Goal: Use online tool/utility: Utilize a website feature to perform a specific function

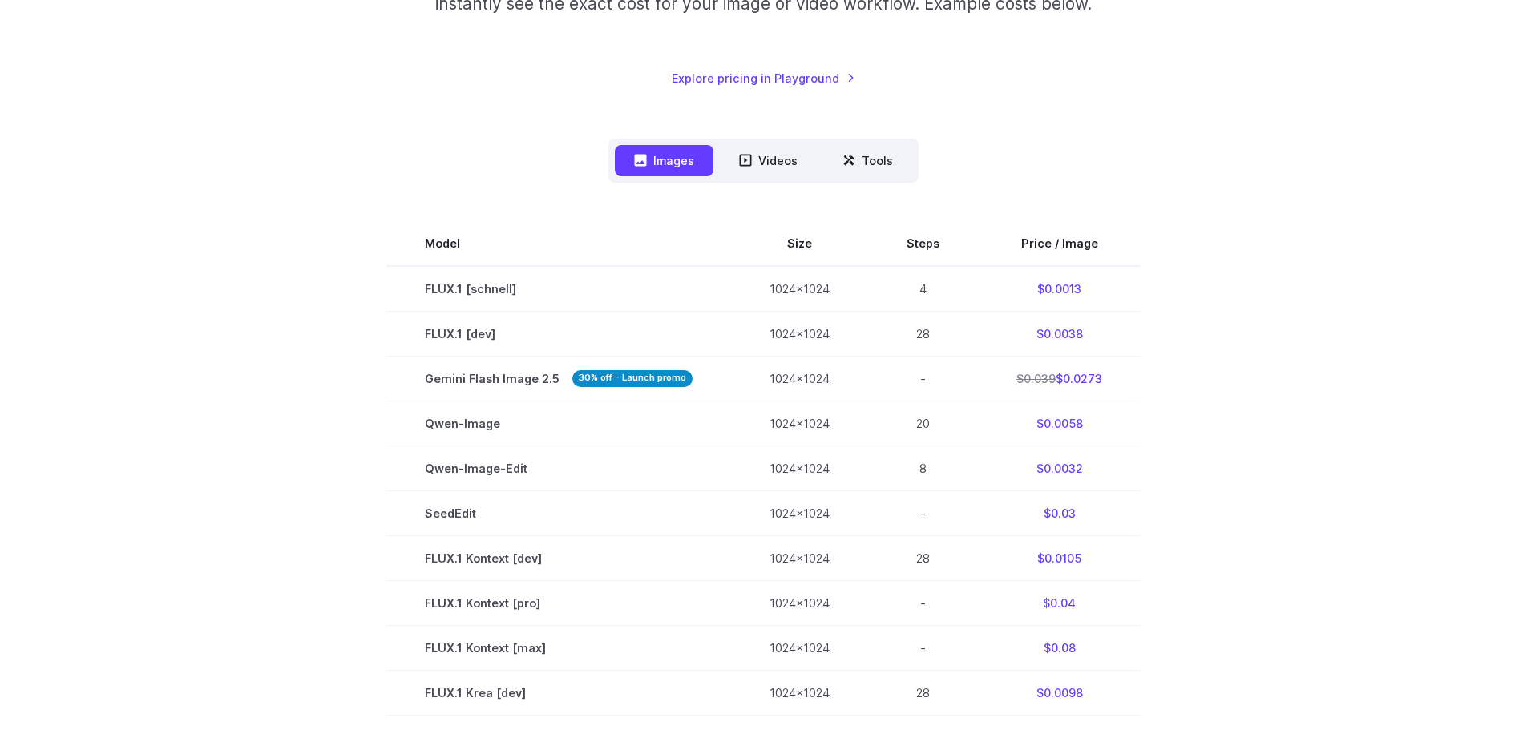
scroll to position [321, 0]
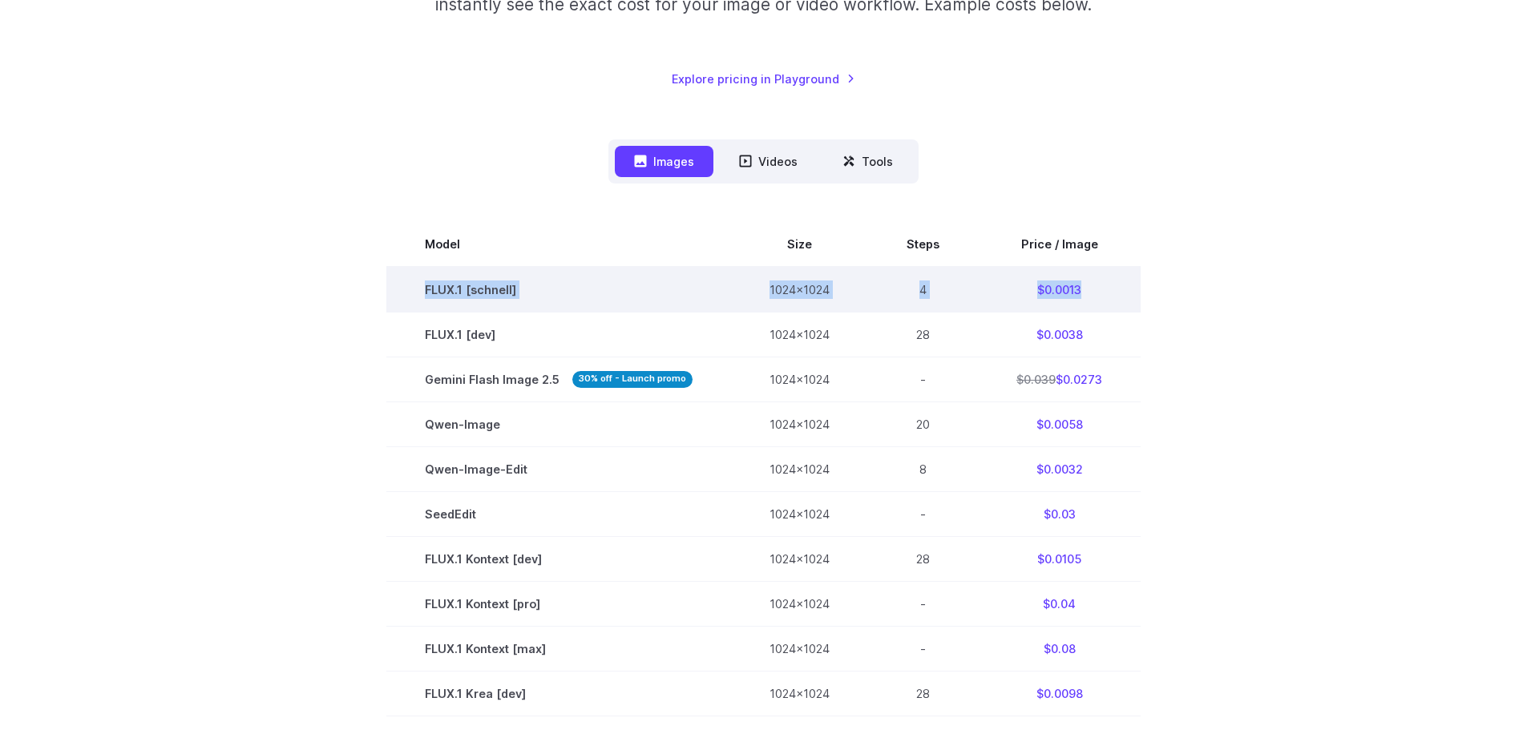
drag, startPoint x: 426, startPoint y: 293, endPoint x: 1131, endPoint y: 279, distance: 705.7
click at [1131, 279] on tr "FLUX.1 [[PERSON_NAME]] 1024x1024 4 $0.0013" at bounding box center [763, 290] width 754 height 46
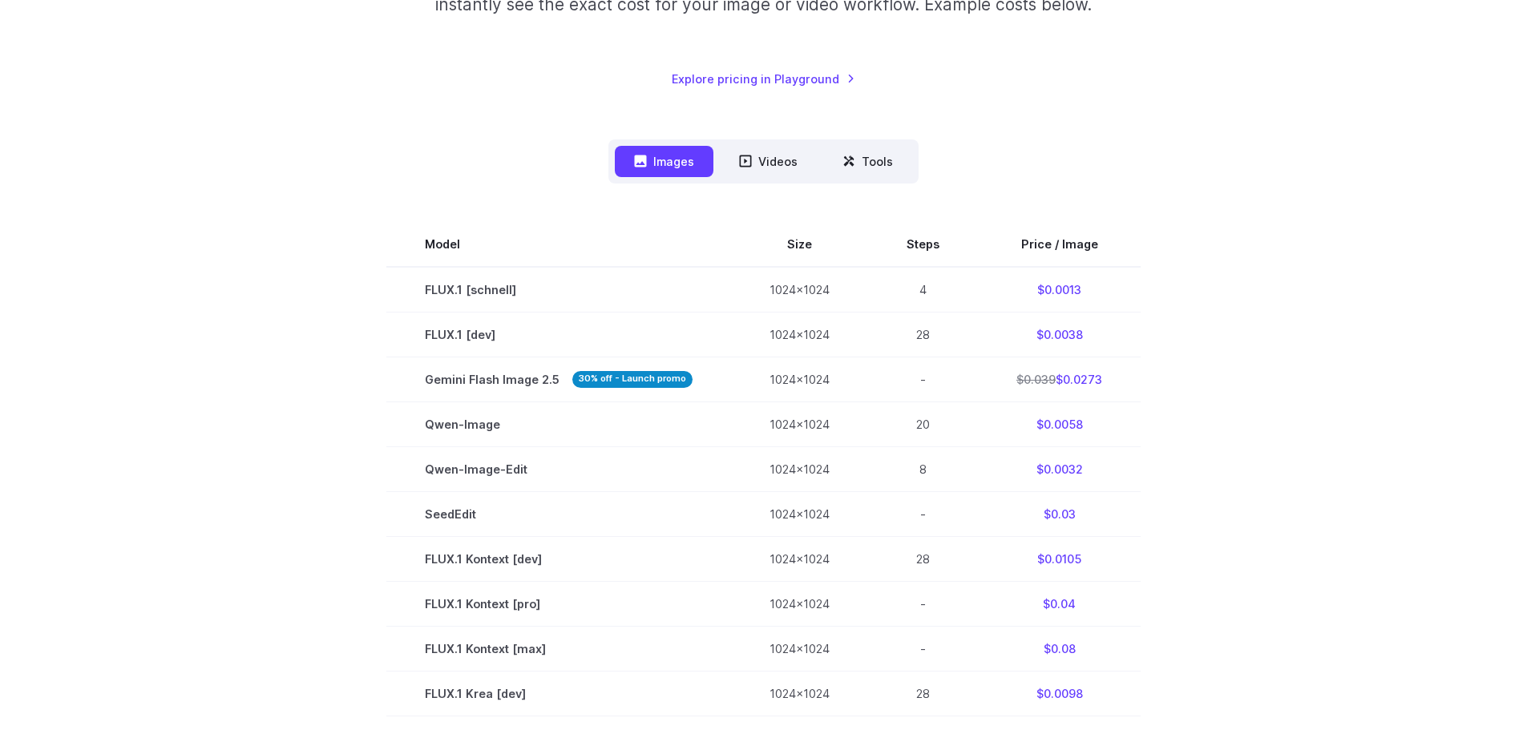
click at [1238, 272] on section "Model Size Steps Price / Image FLUX.1 [schnell] 1024x1024 4 $0.0013 FLUX.1 [dev…" at bounding box center [764, 671] width 1116 height 899
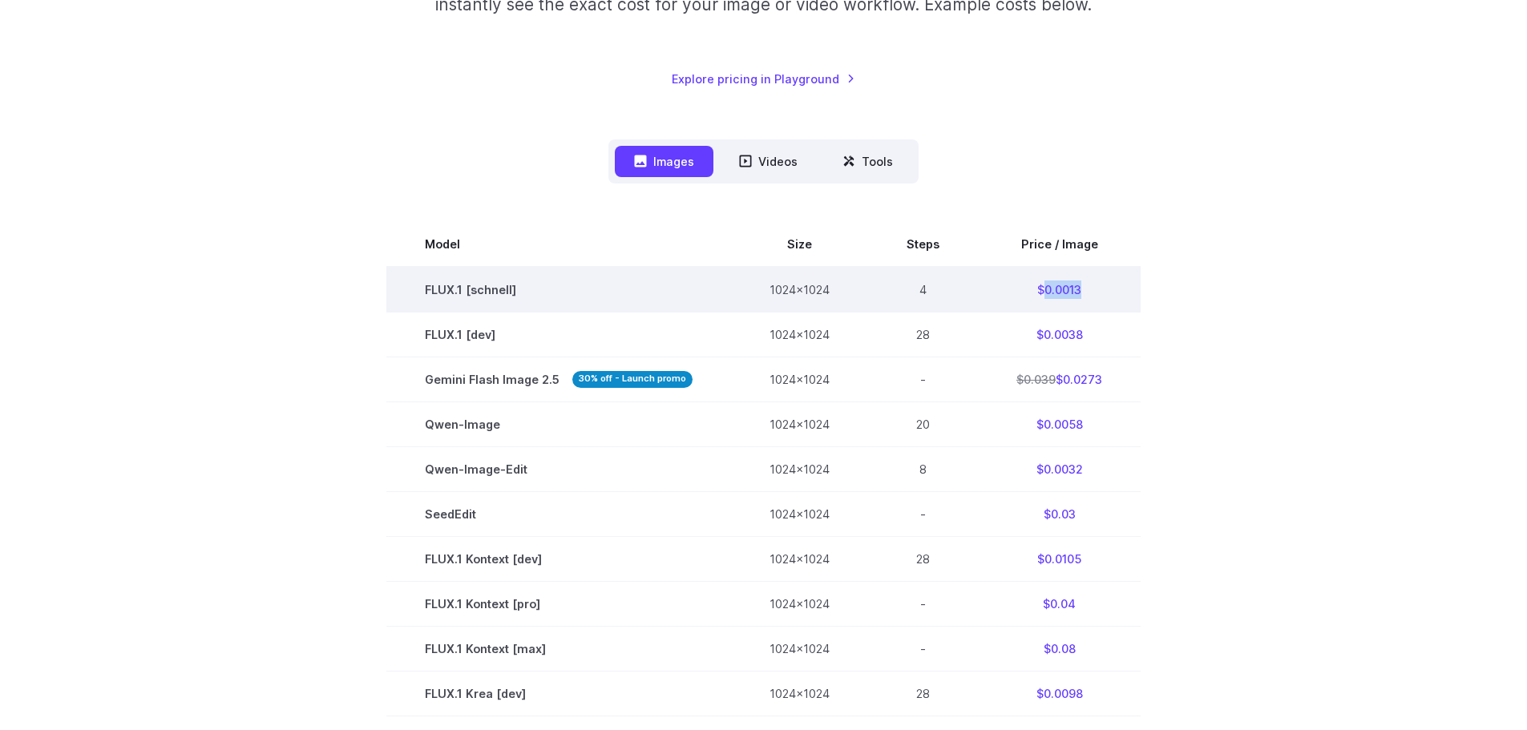
drag, startPoint x: 1106, startPoint y: 288, endPoint x: 1041, endPoint y: 290, distance: 64.2
click at [1041, 290] on td "$0.0013" at bounding box center [1059, 290] width 163 height 46
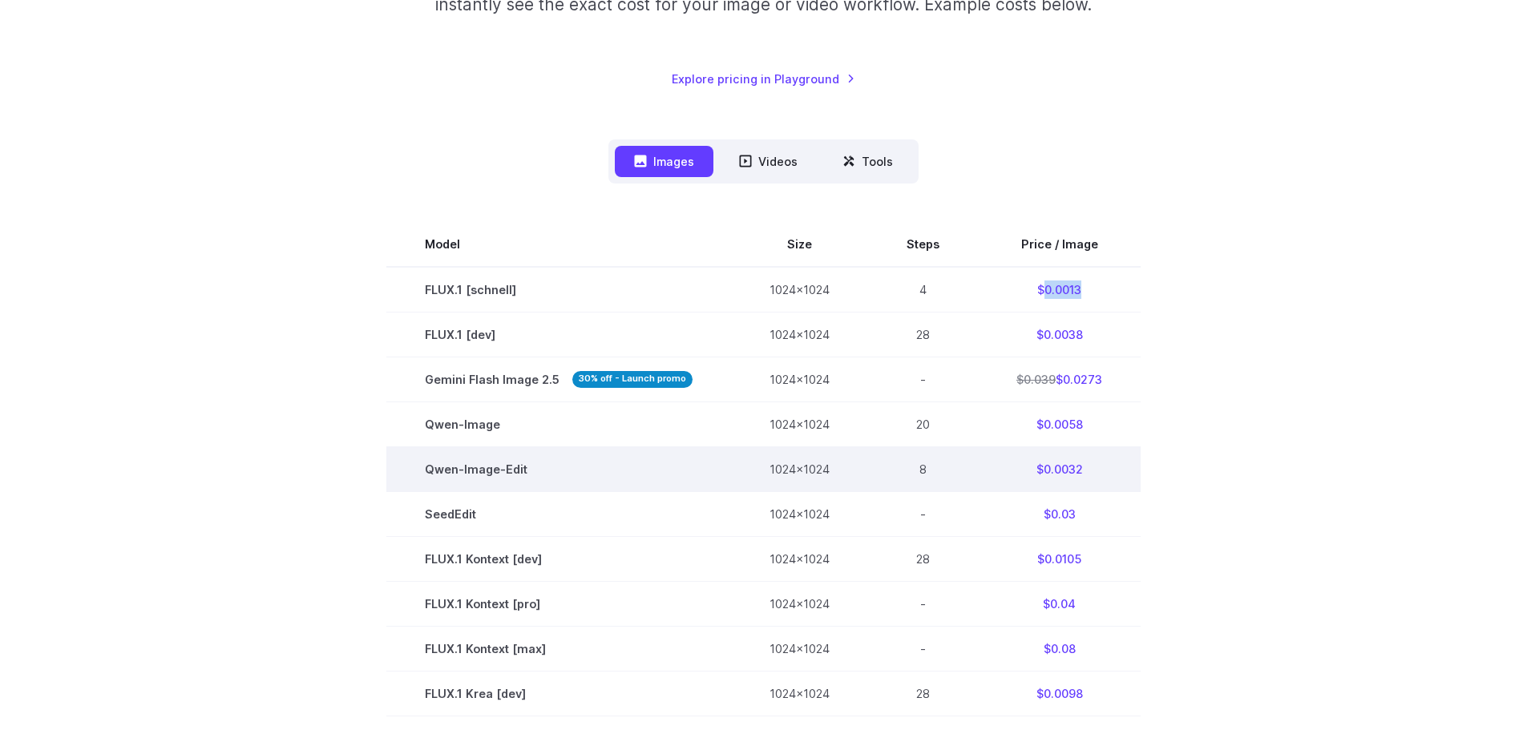
copy td "0.0013"
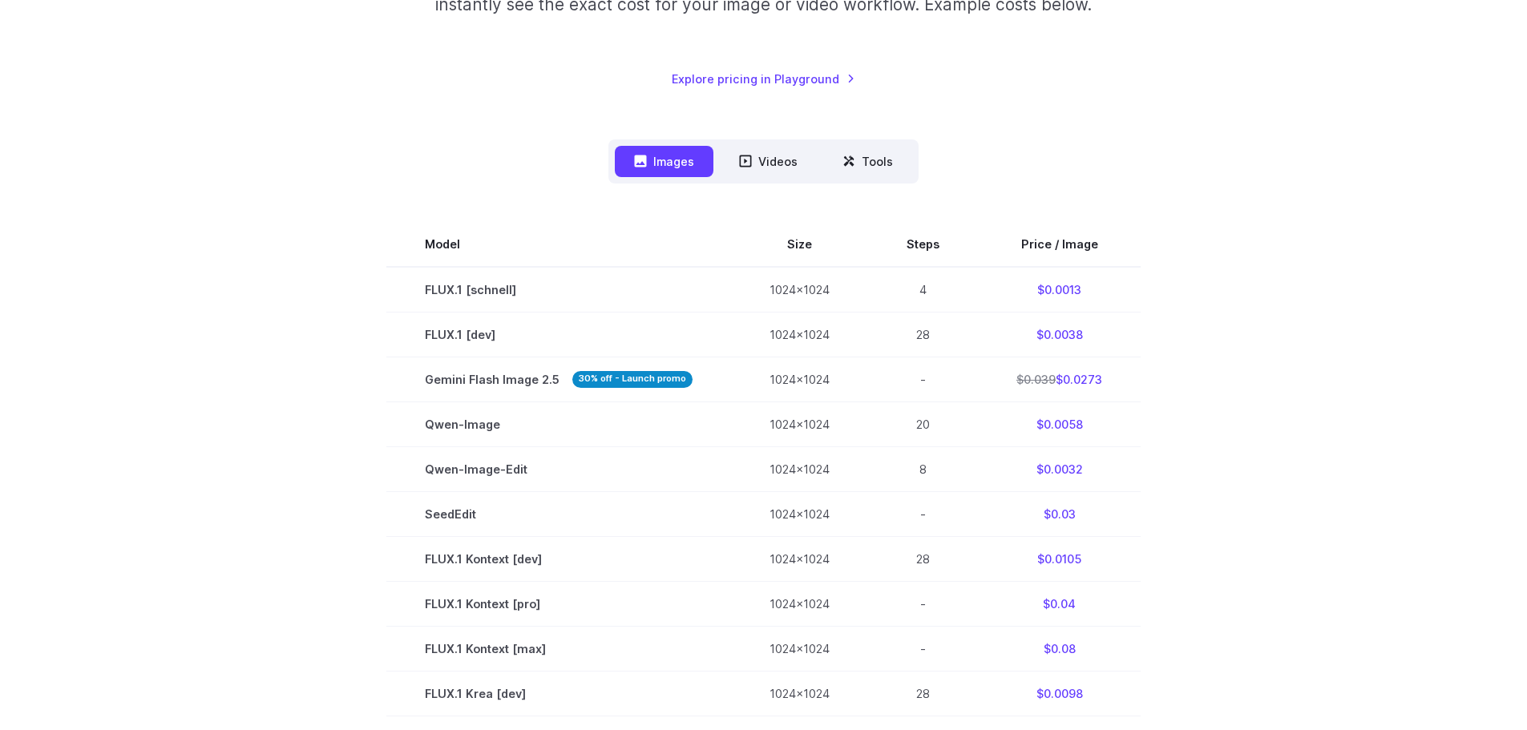
click at [306, 245] on section "Model Size Steps Price / Image FLUX.1 [schnell] 1024x1024 4 $0.0013 FLUX.1 [dev…" at bounding box center [764, 671] width 1116 height 899
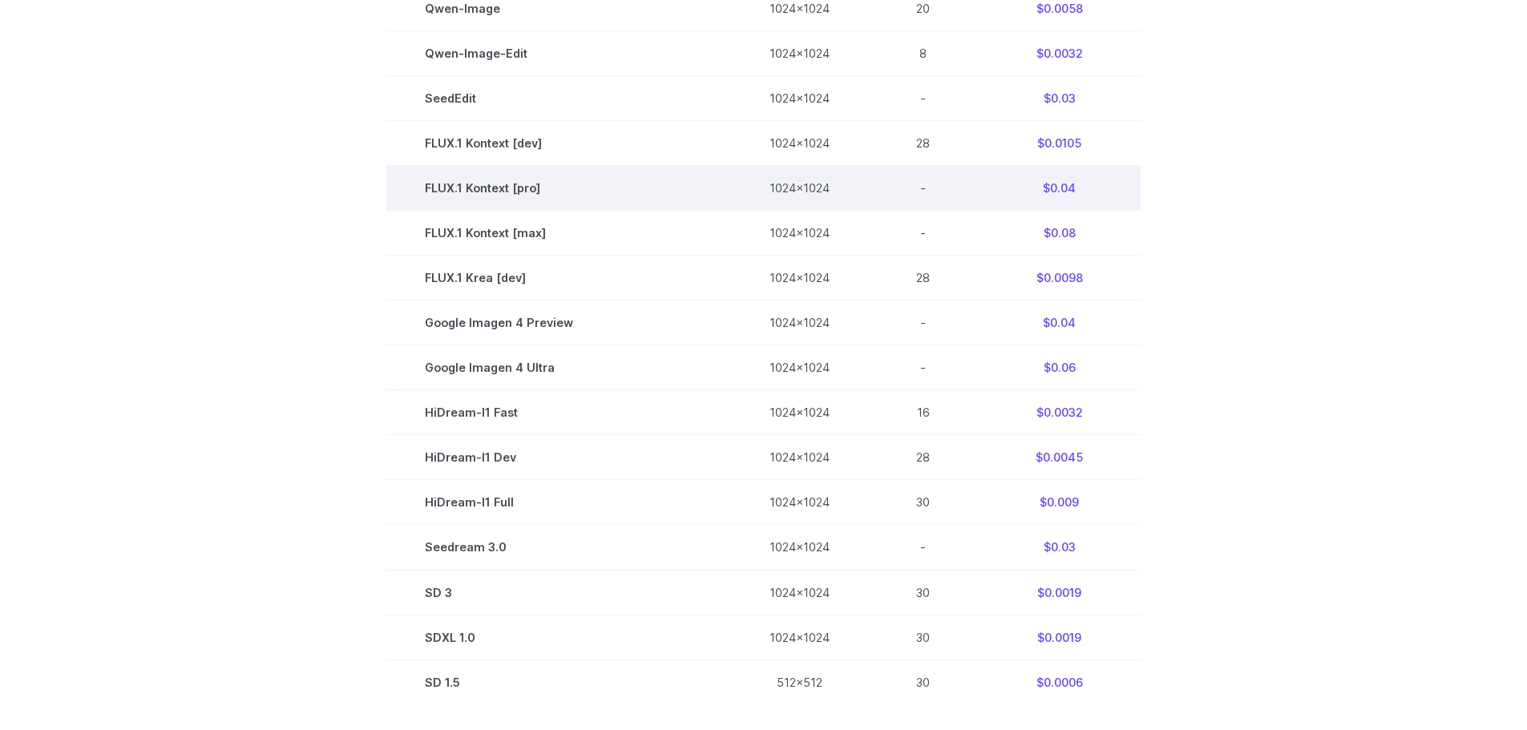
scroll to position [802, 0]
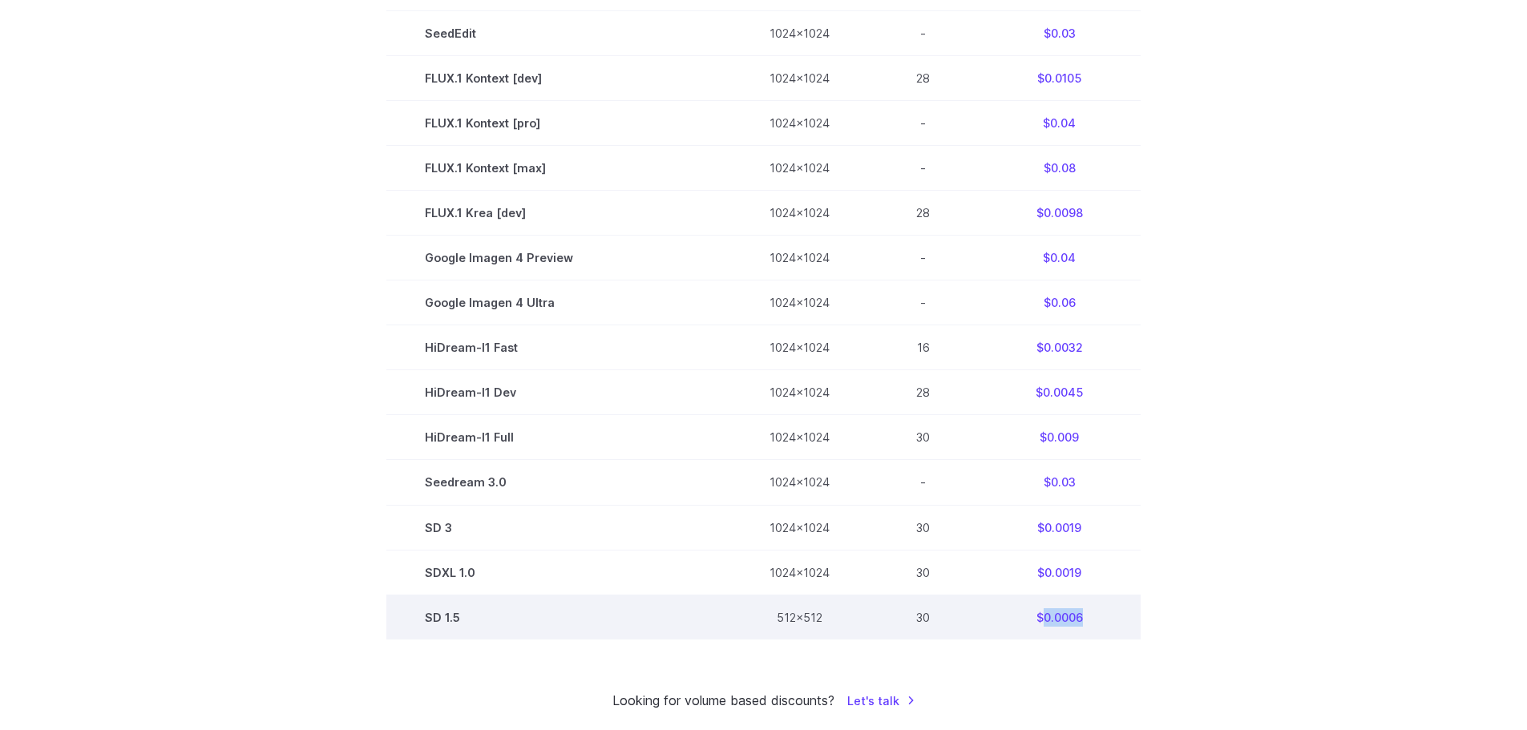
drag, startPoint x: 1099, startPoint y: 614, endPoint x: 1042, endPoint y: 614, distance: 56.9
click at [1042, 614] on td "$0.0006" at bounding box center [1059, 617] width 163 height 45
copy td "0.0006"
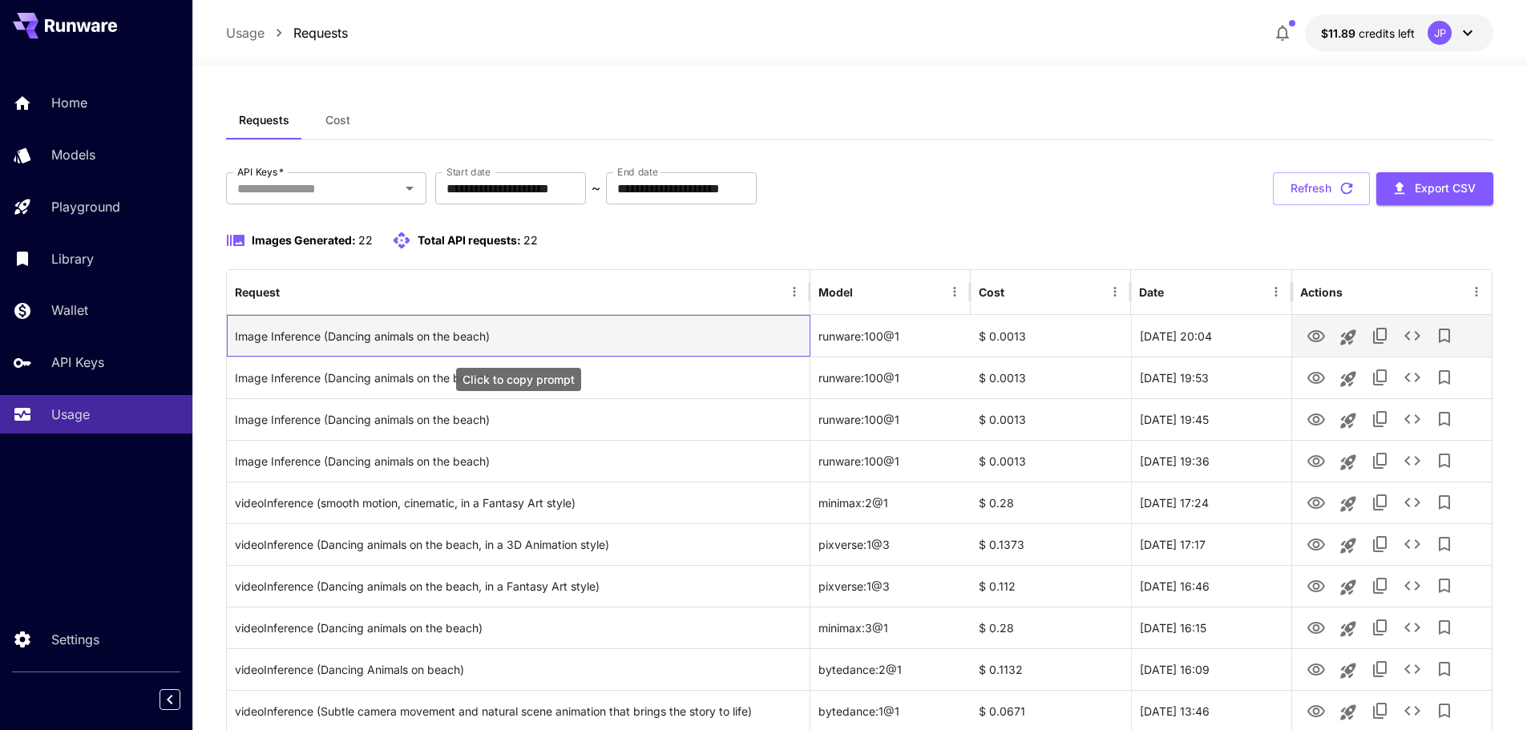
click at [346, 334] on div "Image Inference (Dancing animals on the beach)" at bounding box center [518, 336] width 567 height 41
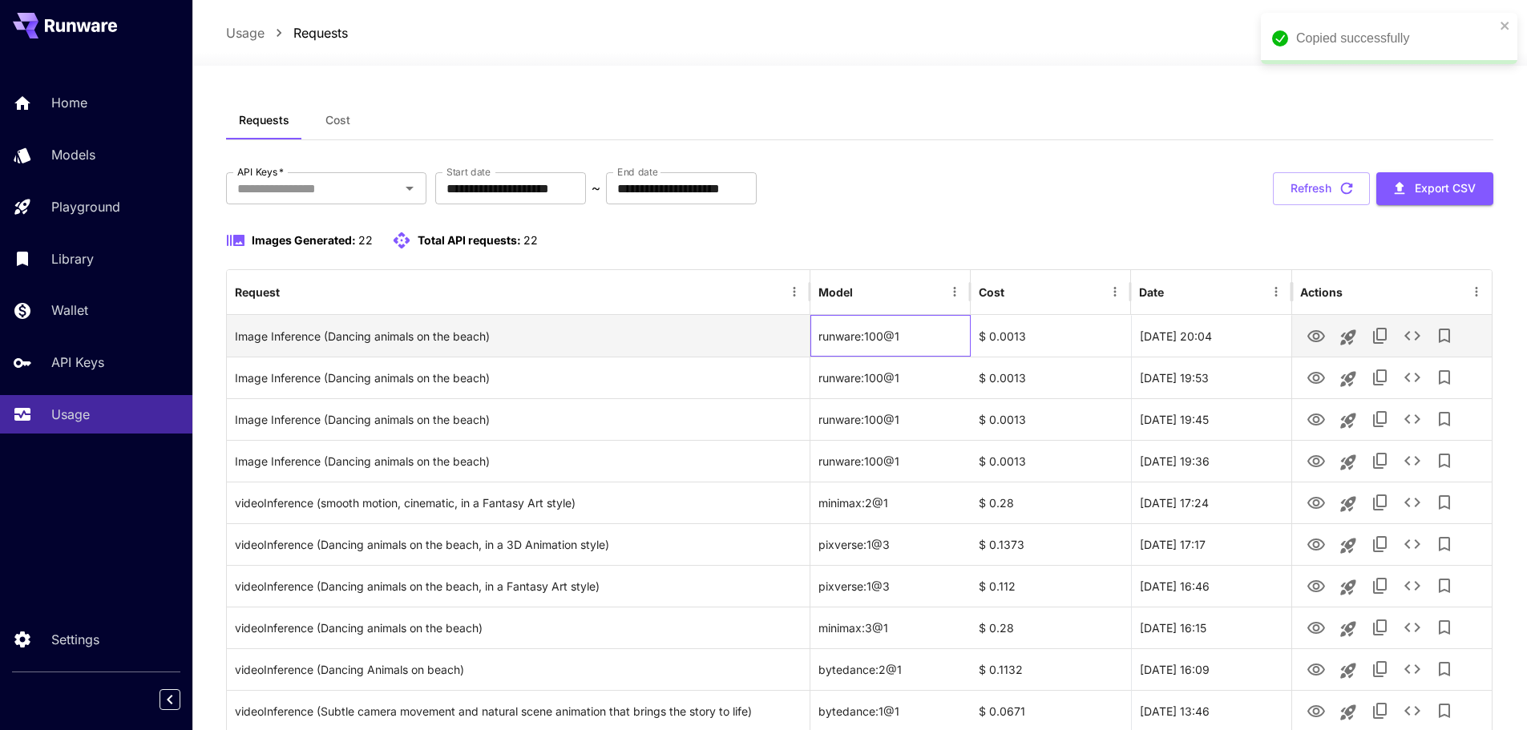
click at [883, 332] on div "runware:100@1" at bounding box center [891, 336] width 160 height 42
click at [1313, 337] on icon "View Image" at bounding box center [1317, 336] width 18 height 12
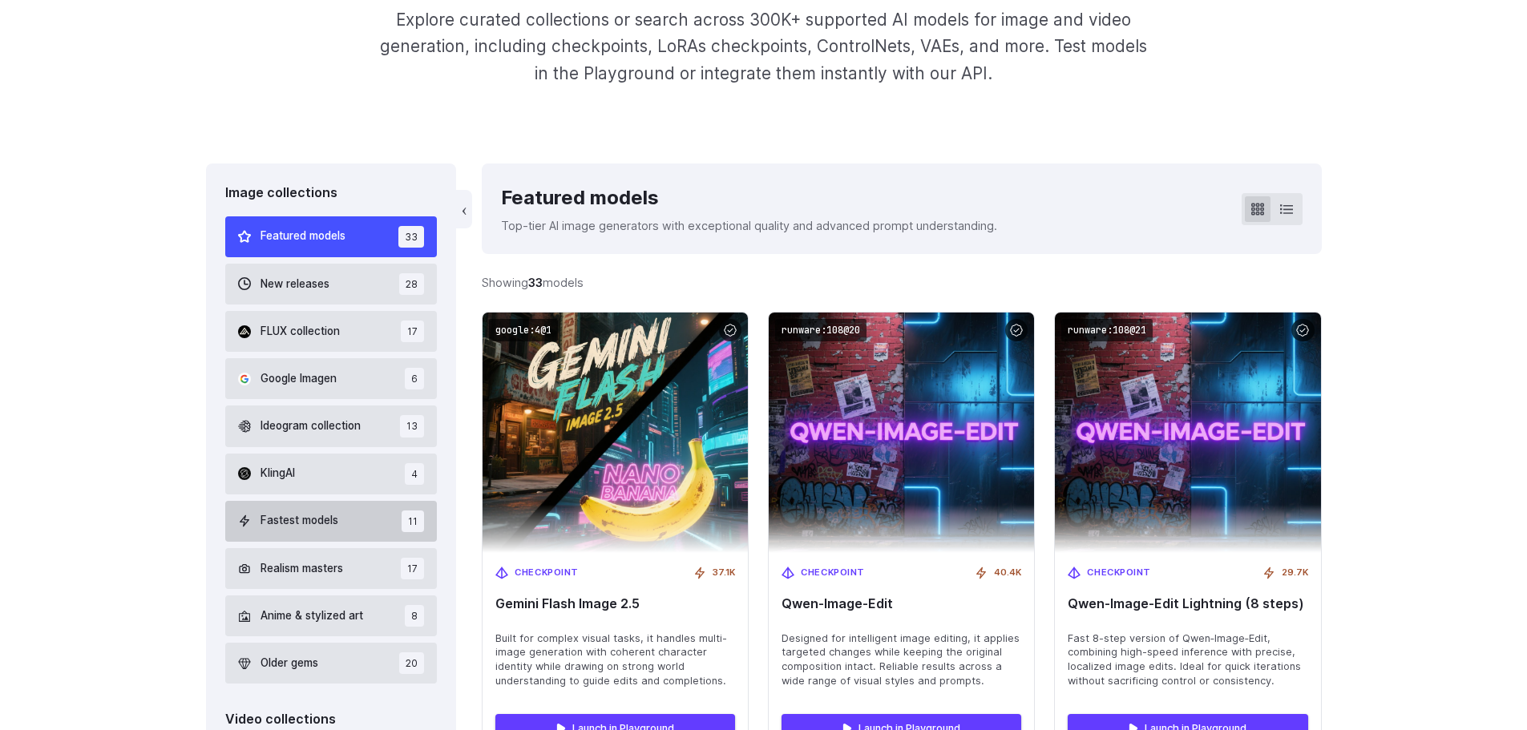
scroll to position [401, 0]
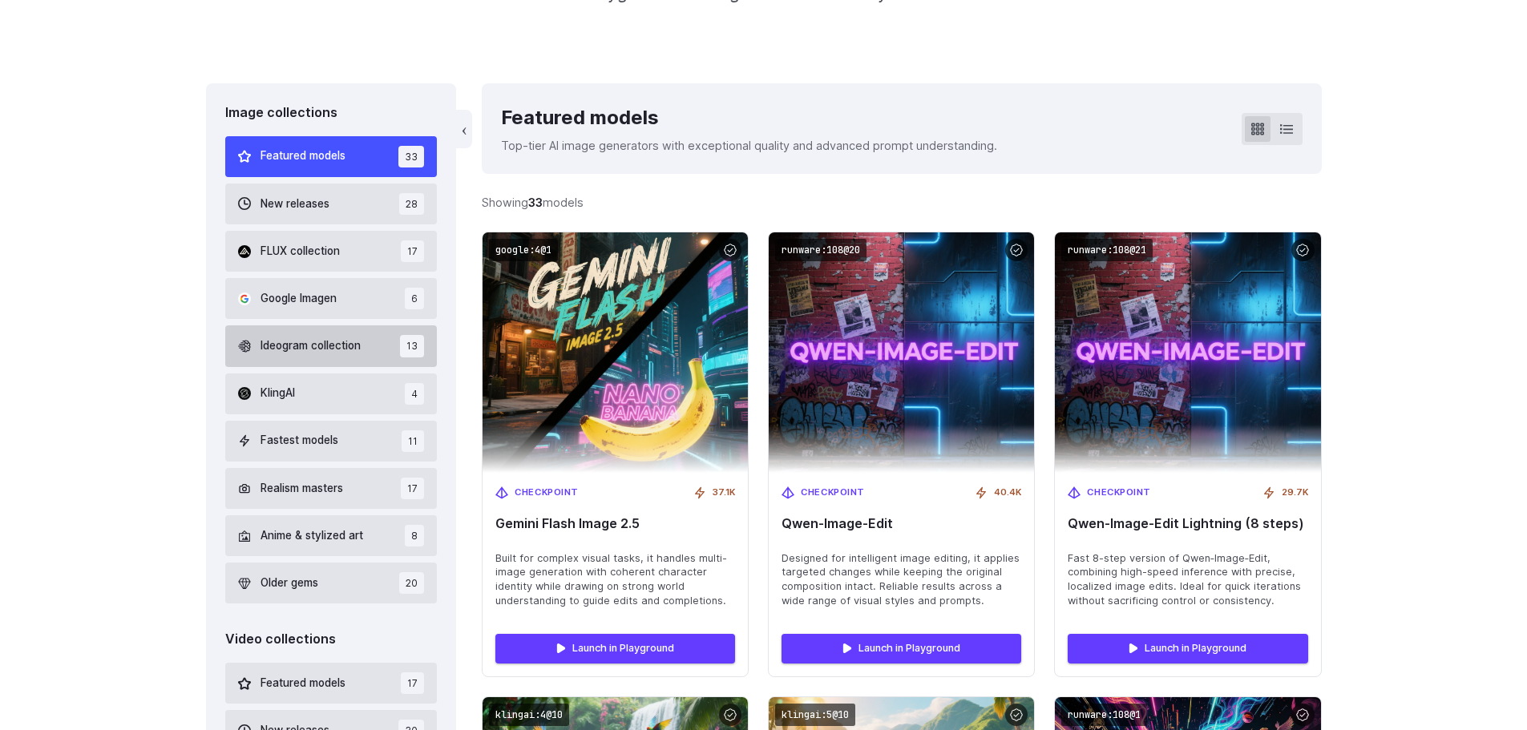
click at [334, 340] on span "Ideogram collection" at bounding box center [311, 347] width 100 height 18
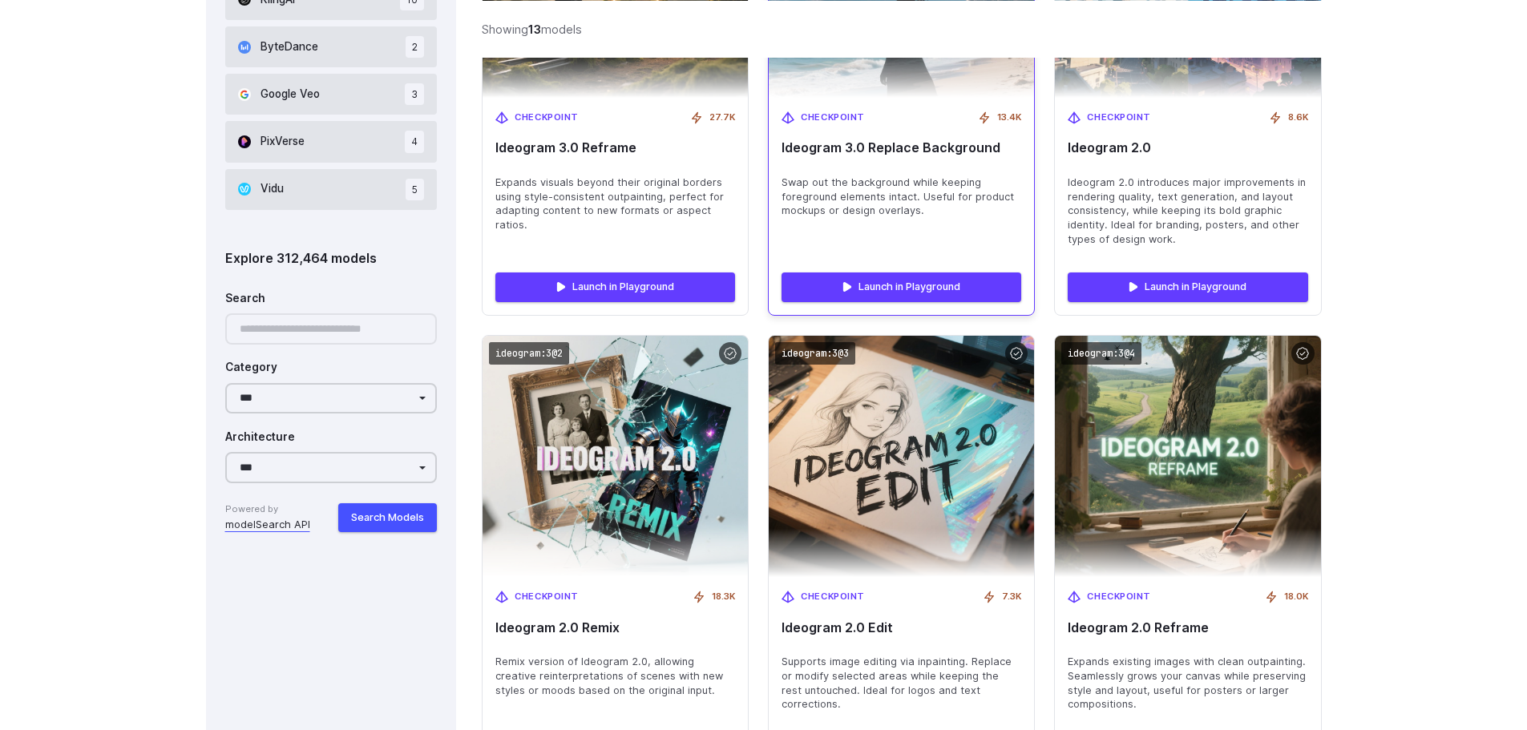
scroll to position [1264, 0]
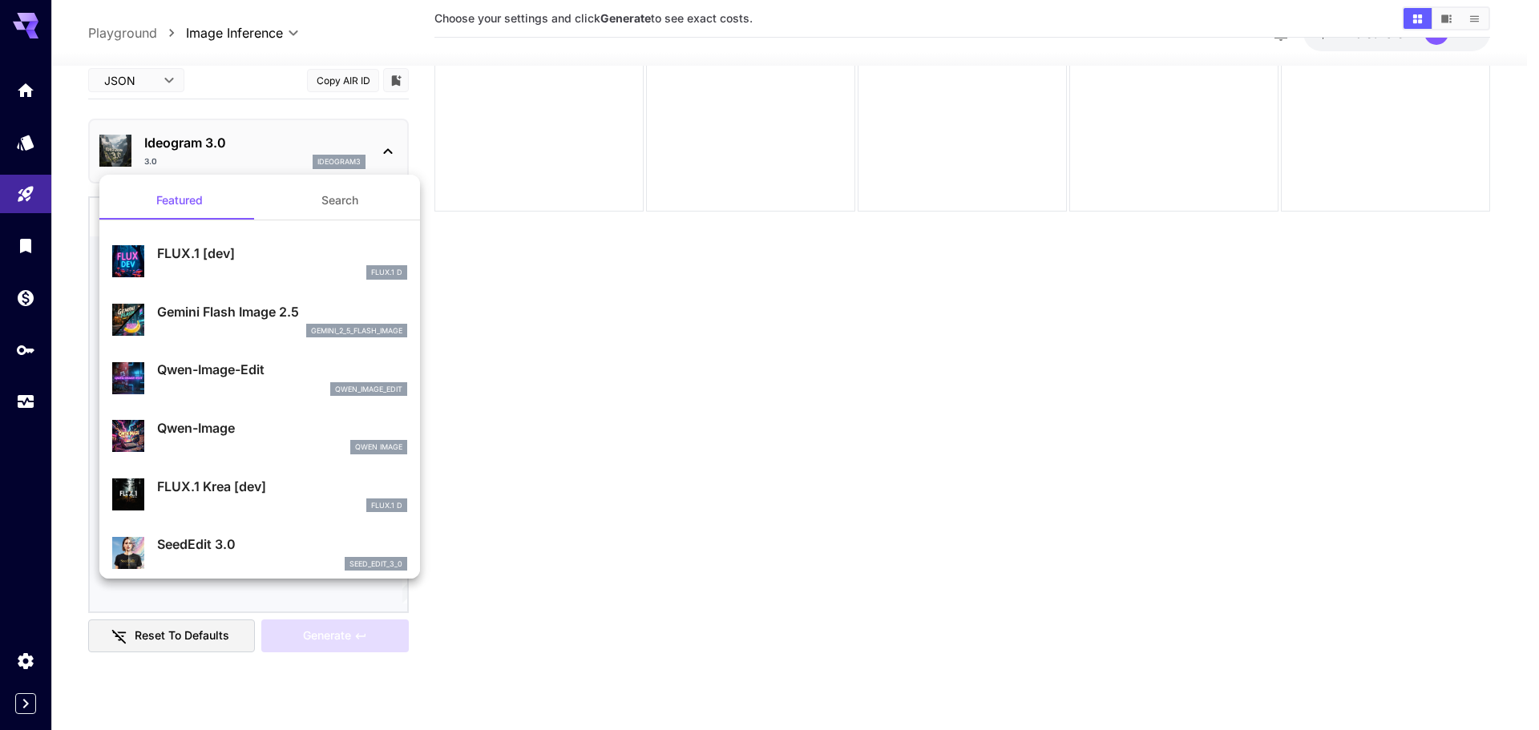
click at [548, 382] on div at bounding box center [769, 365] width 1539 height 730
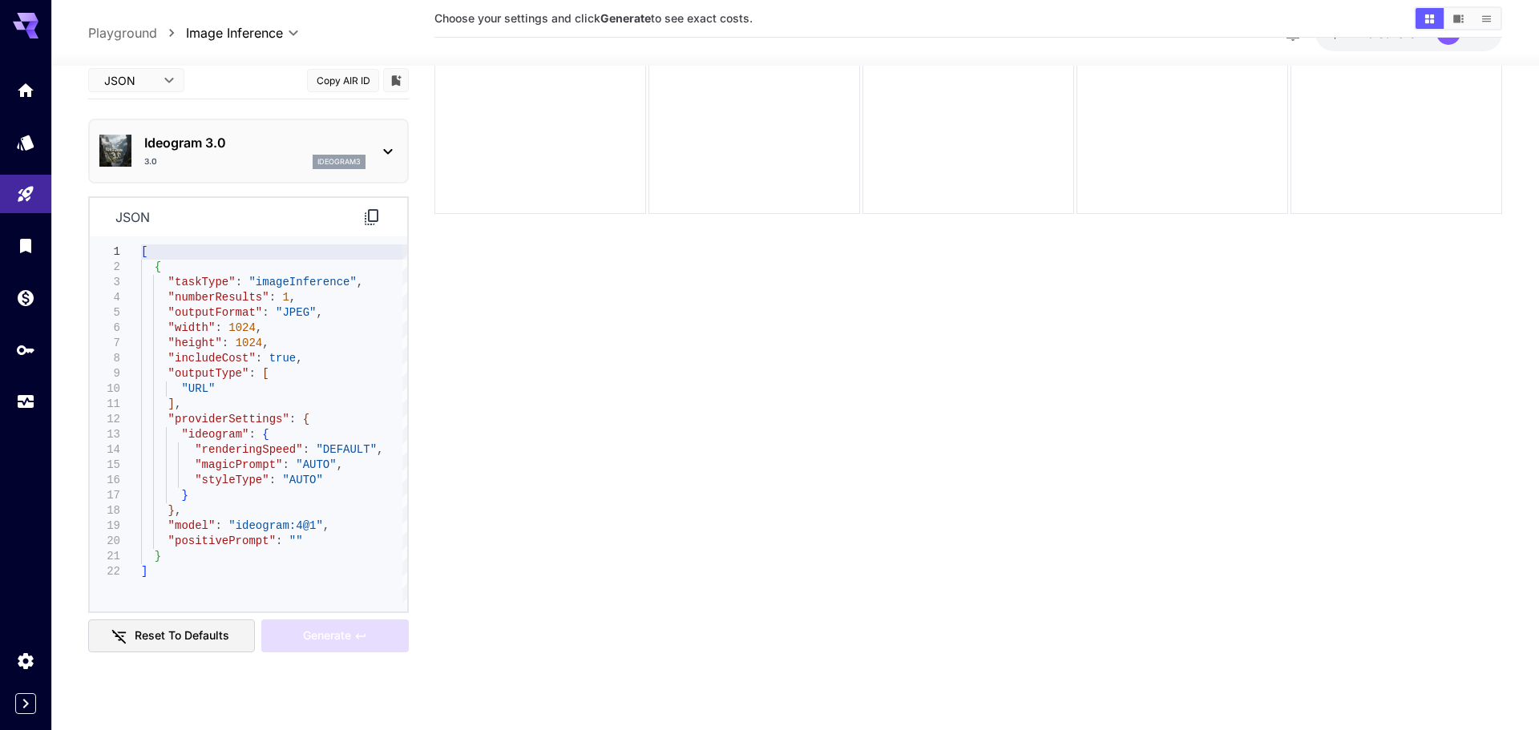
click at [141, 83] on body "**********" at bounding box center [769, 301] width 1539 height 857
click at [135, 115] on span "Editor" at bounding box center [136, 112] width 71 height 19
type input "****"
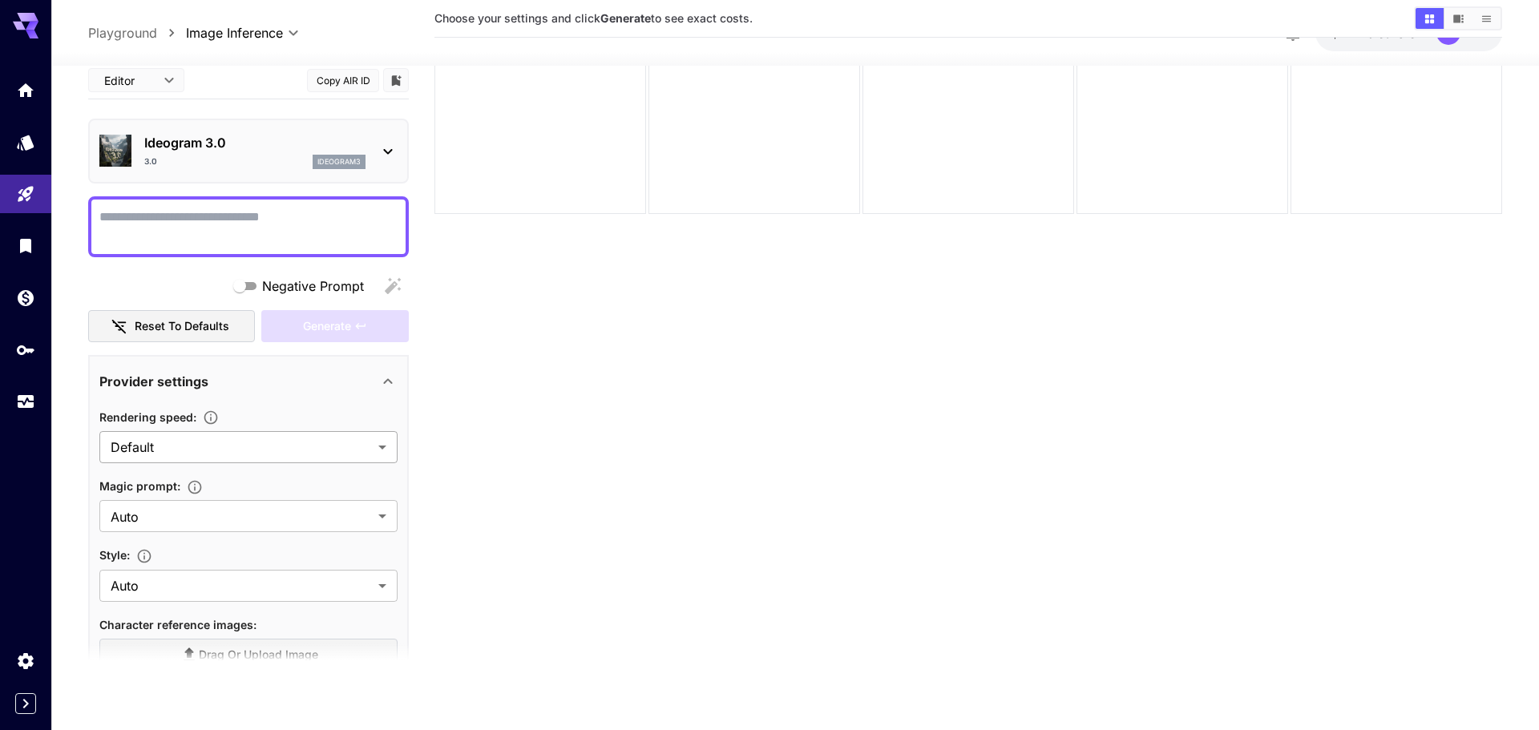
click at [186, 443] on body "**********" at bounding box center [769, 301] width 1539 height 857
click at [192, 443] on div at bounding box center [769, 365] width 1539 height 730
click at [176, 513] on body "**********" at bounding box center [763, 301] width 1527 height 857
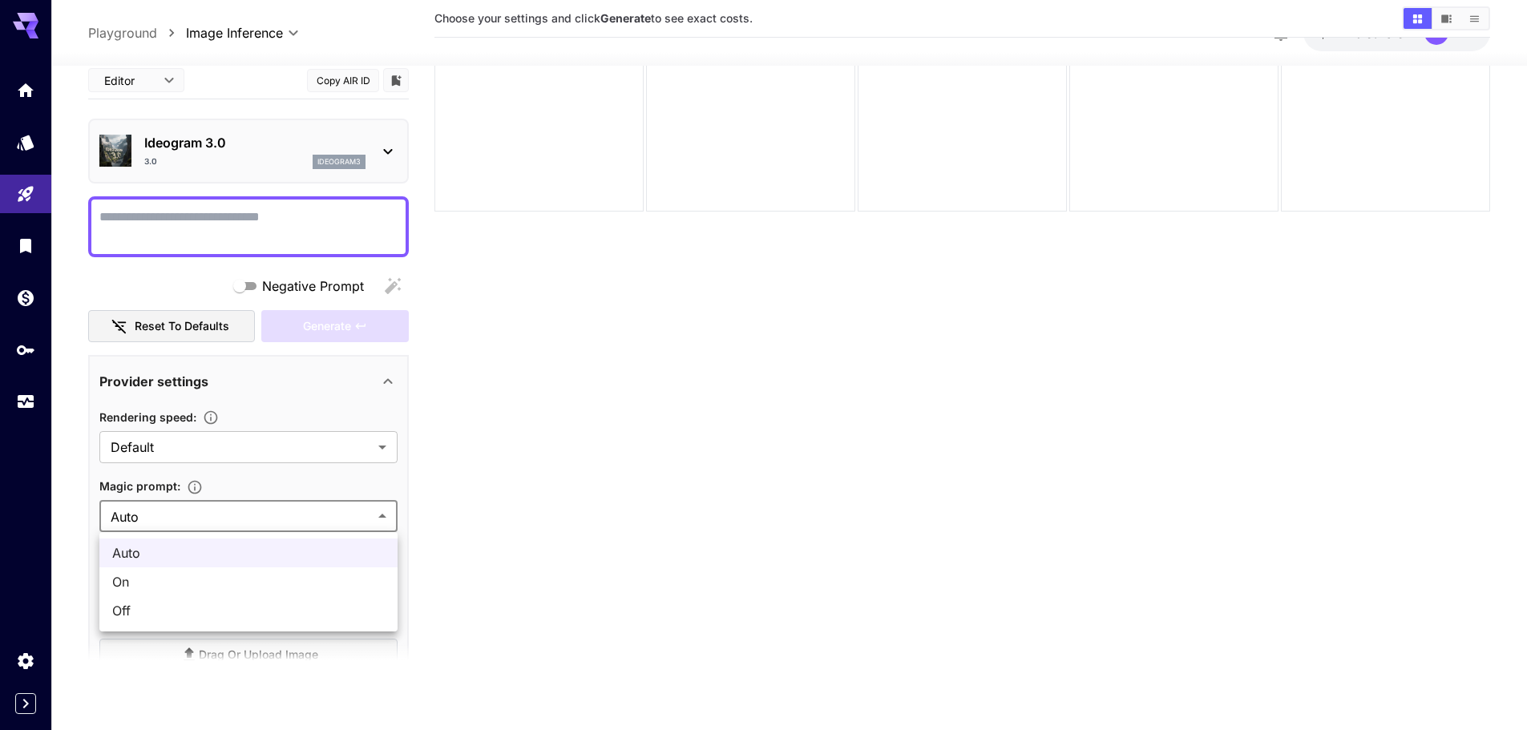
click at [176, 513] on div at bounding box center [769, 365] width 1539 height 730
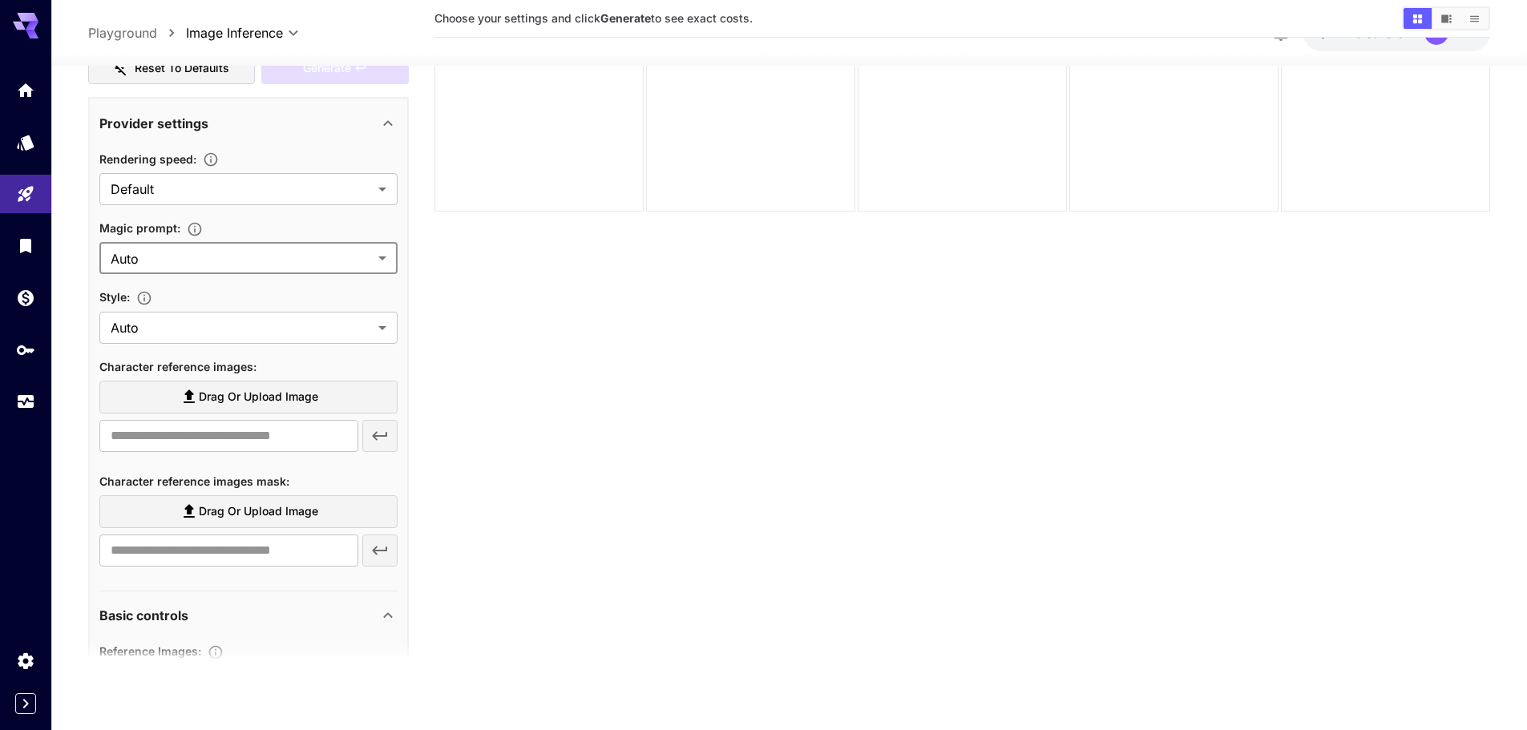
scroll to position [241, 0]
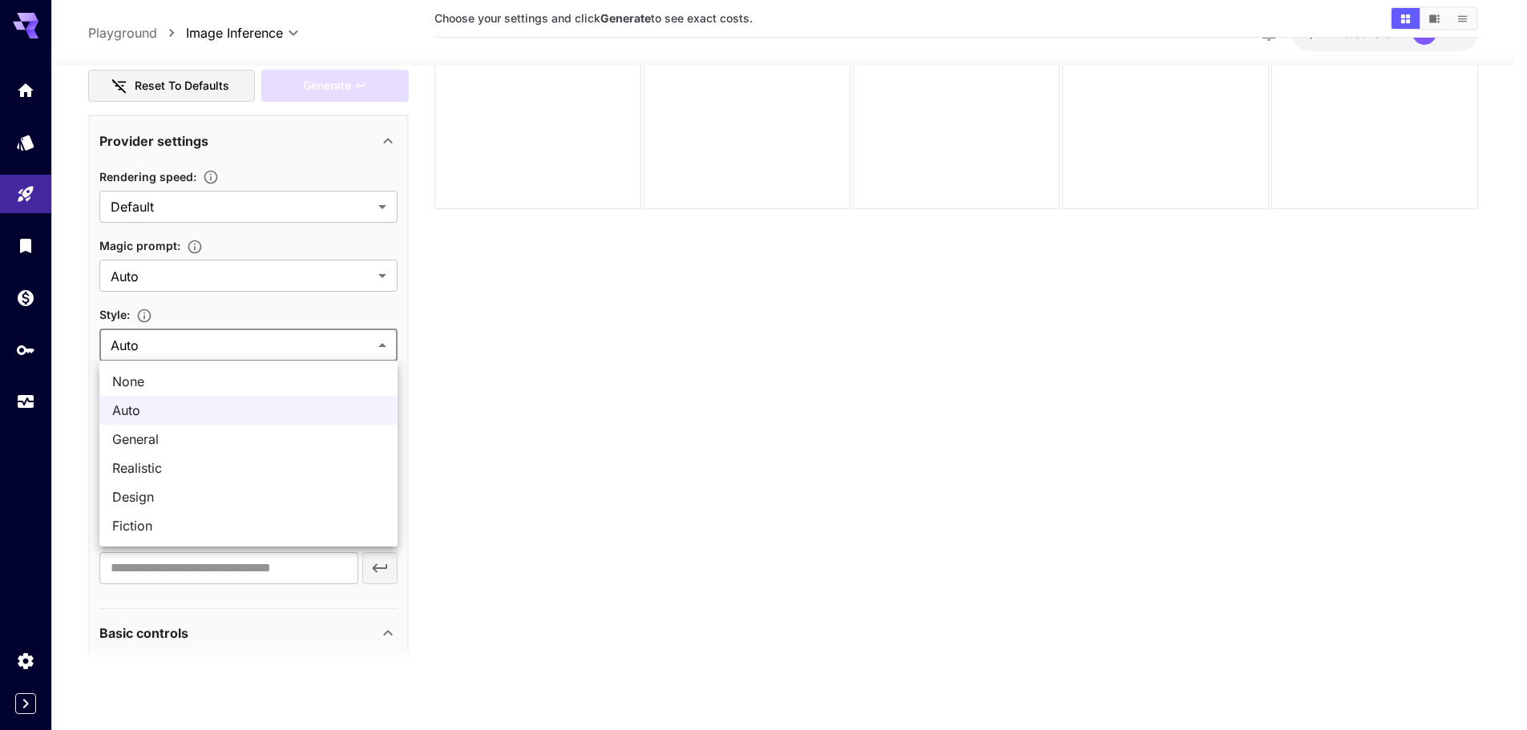
click at [194, 346] on body "**********" at bounding box center [763, 301] width 1527 height 857
click at [296, 37] on div at bounding box center [769, 365] width 1539 height 730
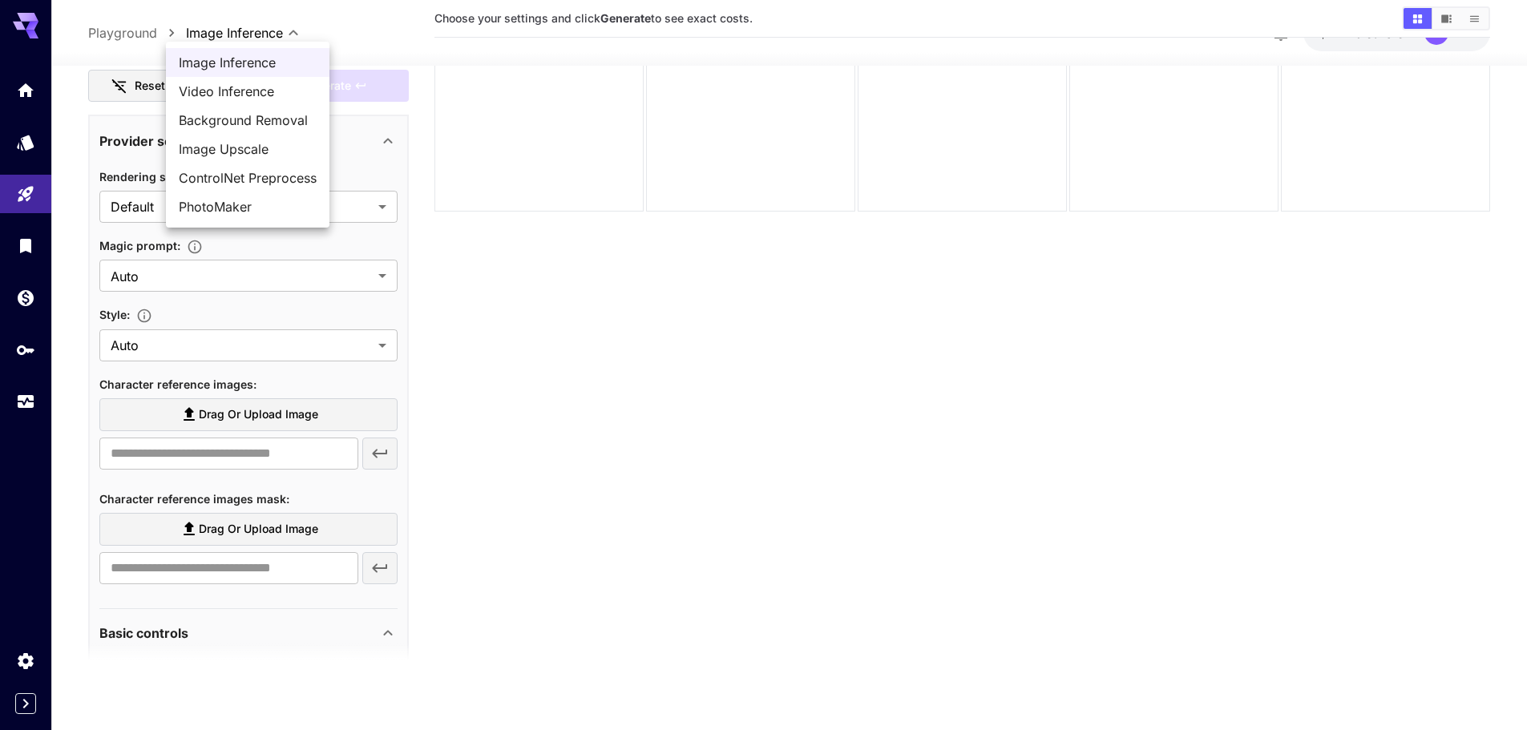
click at [296, 30] on body "**********" at bounding box center [769, 301] width 1539 height 857
click at [504, 385] on div at bounding box center [769, 365] width 1539 height 730
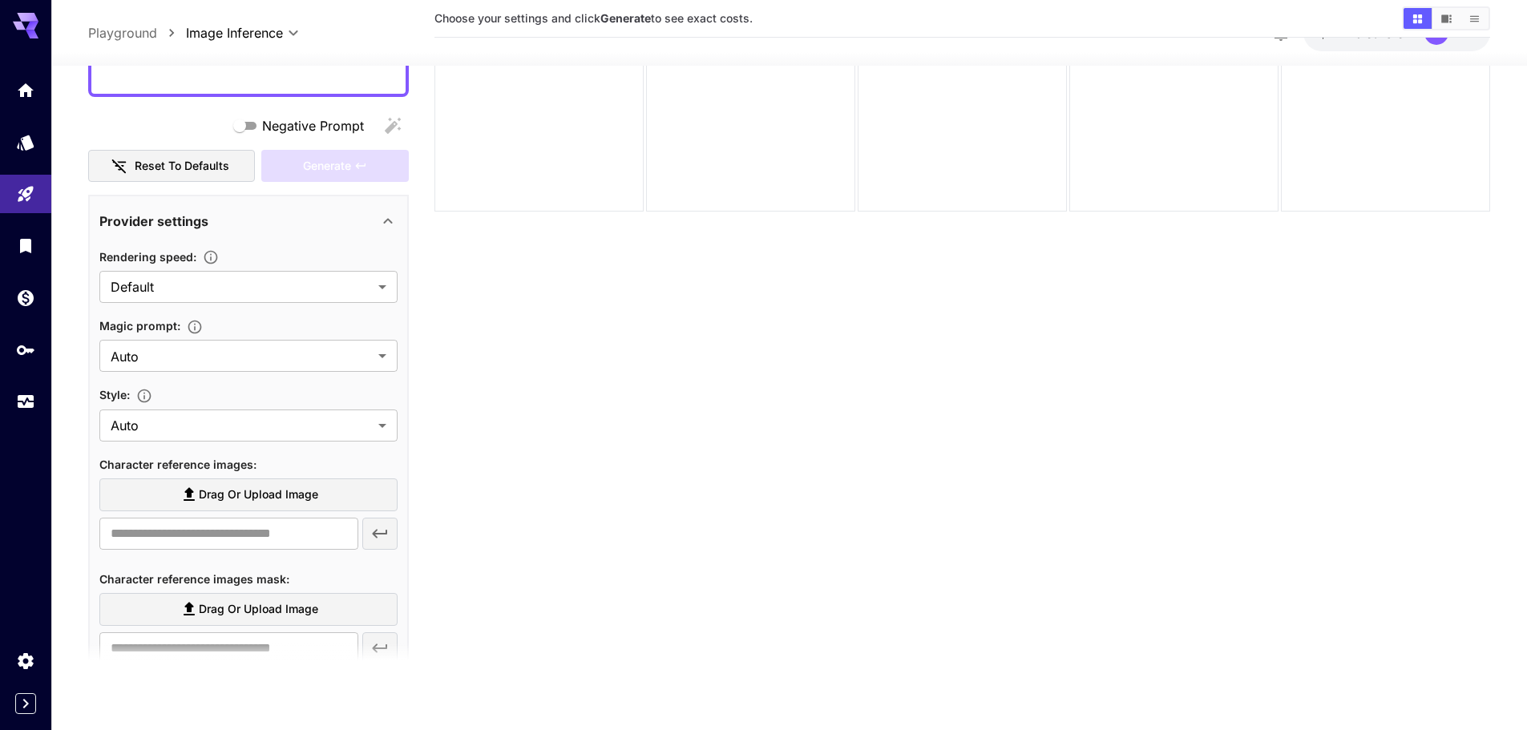
scroll to position [0, 0]
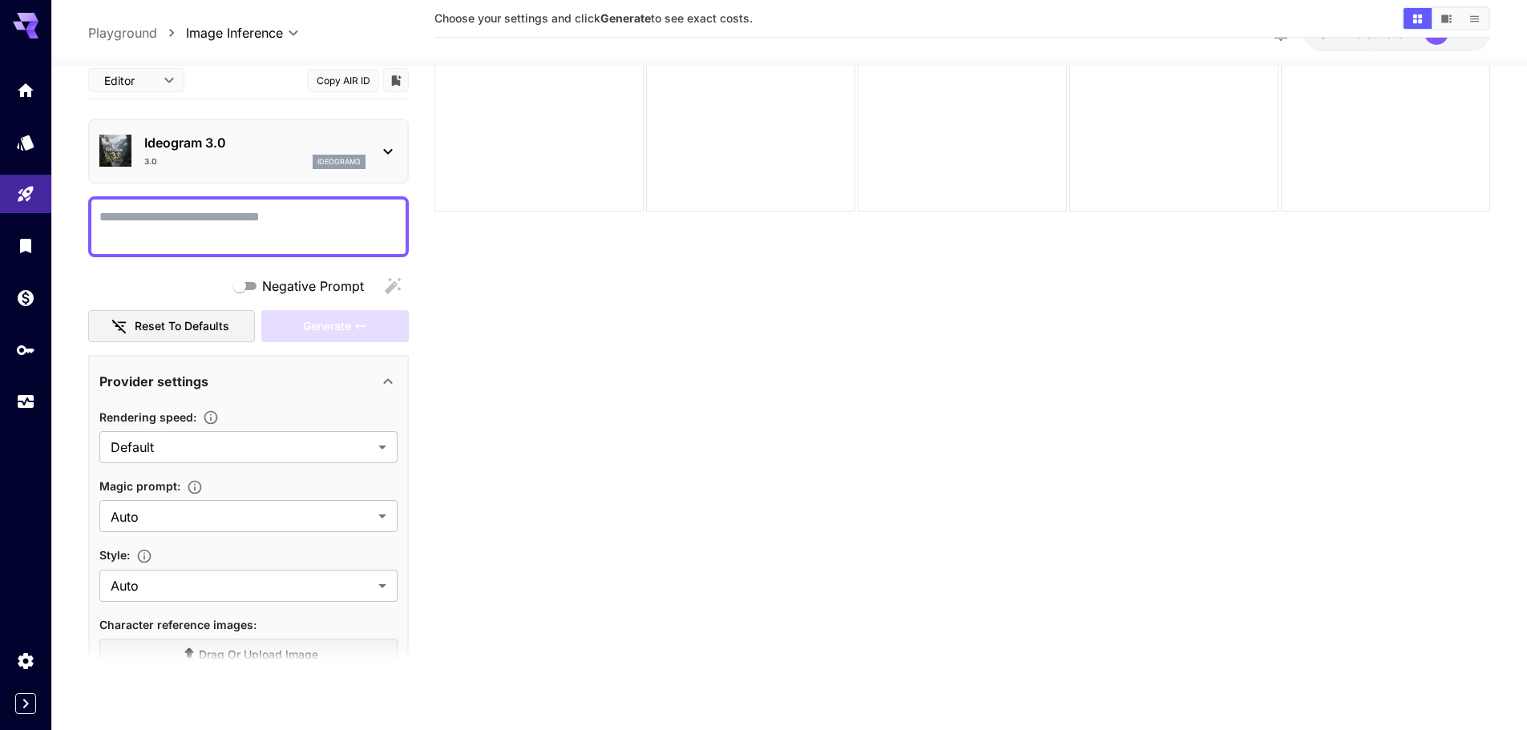
click at [242, 156] on div "3.0 ideogram3" at bounding box center [254, 162] width 221 height 14
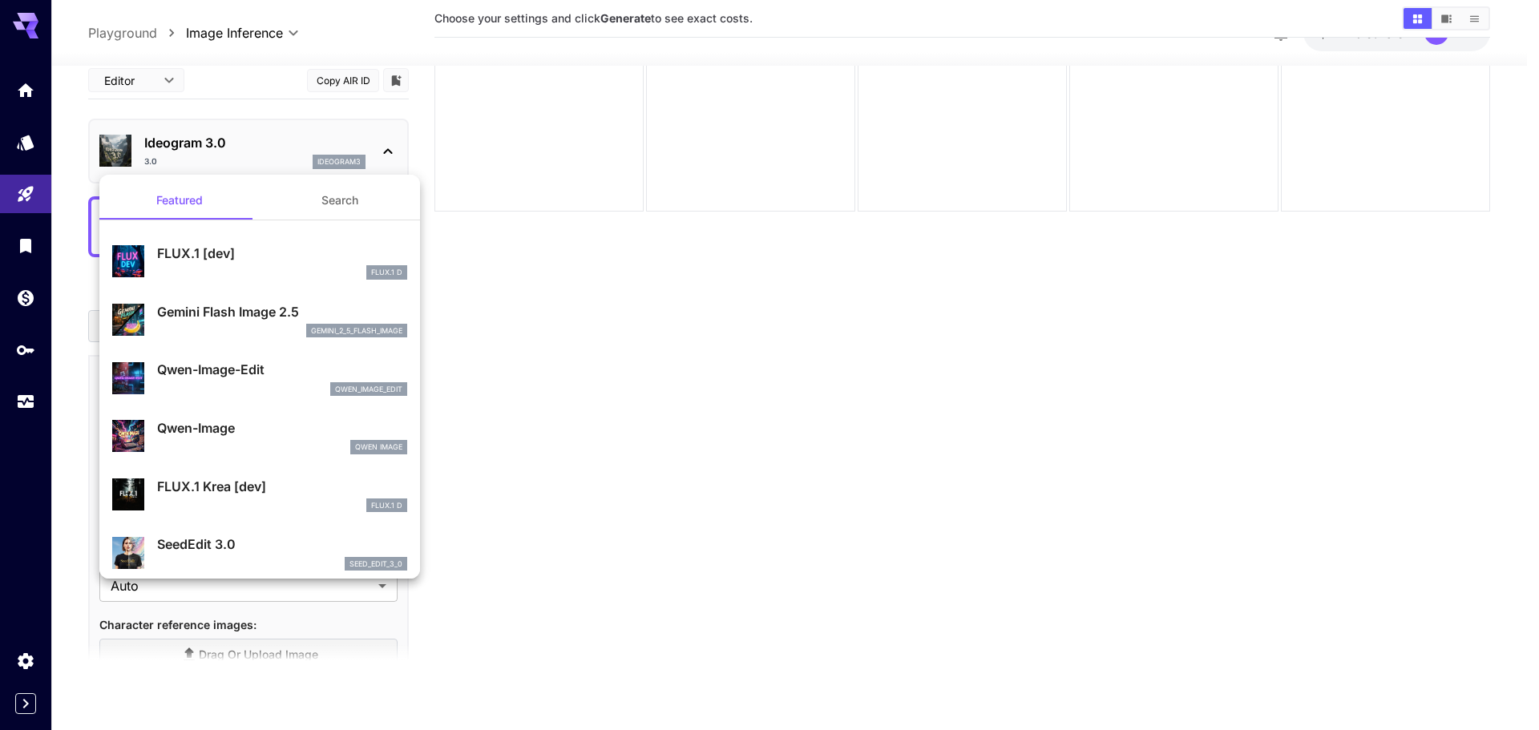
click at [195, 261] on p "FLUX.1 [dev]" at bounding box center [282, 253] width 250 height 19
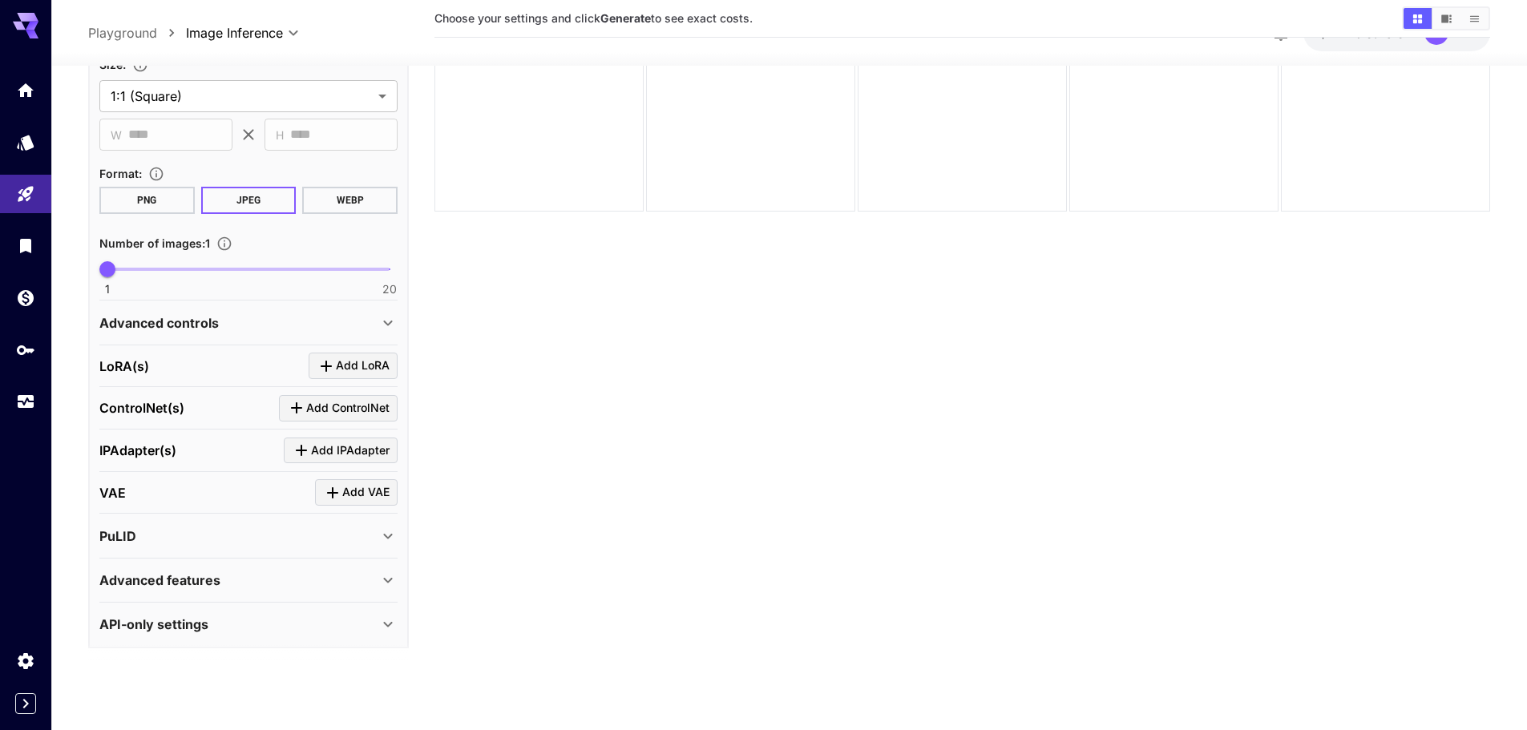
scroll to position [358, 0]
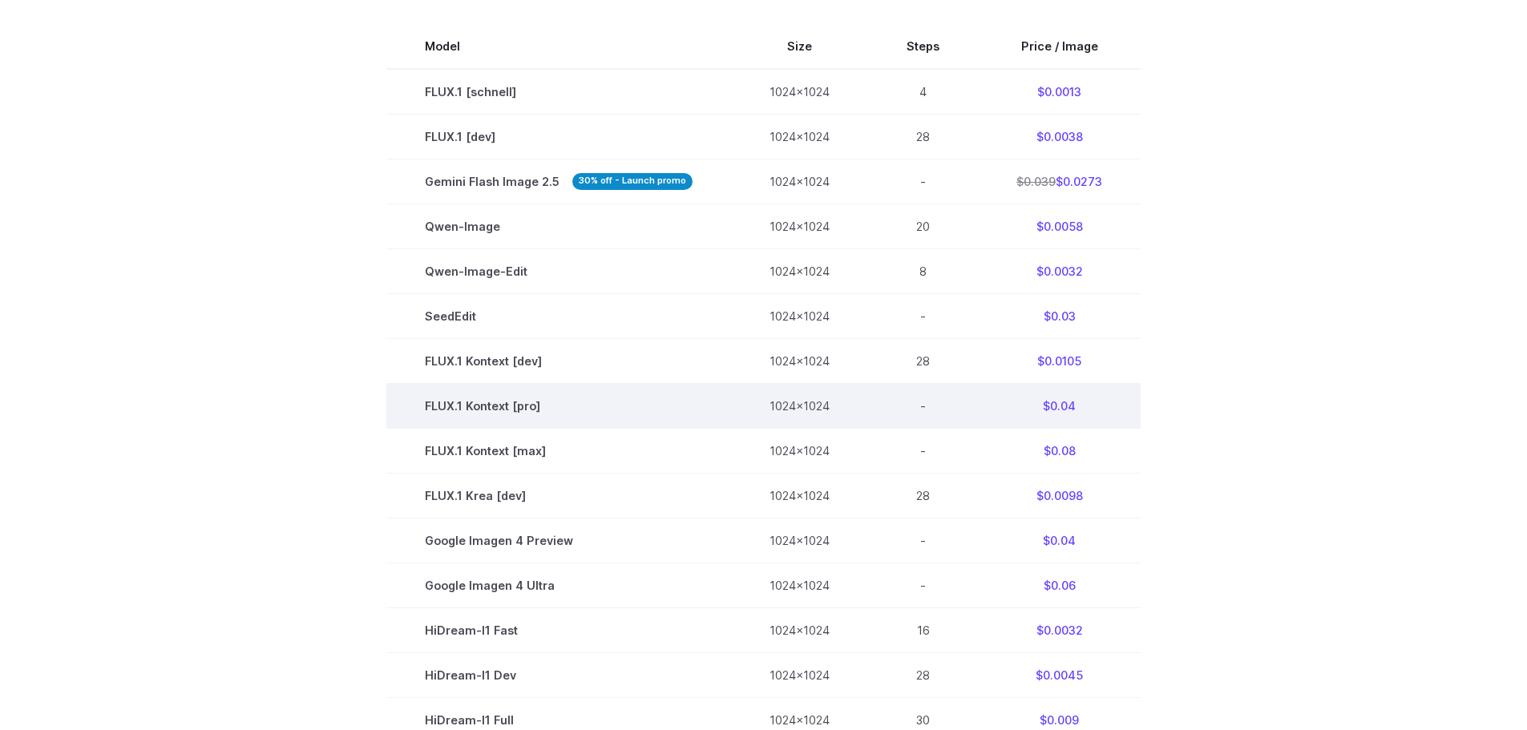
scroll to position [481, 0]
